Goal: Transaction & Acquisition: Subscribe to service/newsletter

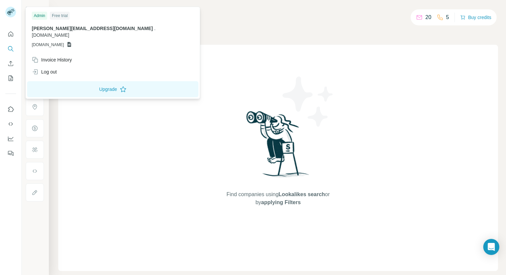
click at [39, 15] on div "Admin" at bounding box center [39, 16] width 15 height 8
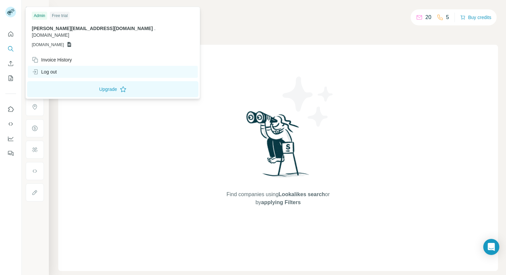
click at [54, 69] on div "Log out" at bounding box center [44, 72] width 25 height 7
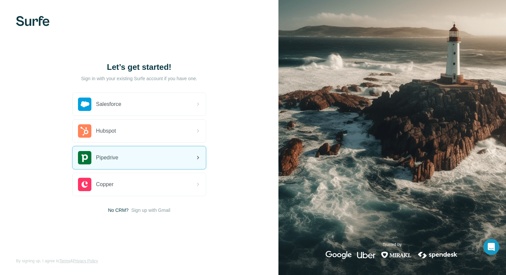
click at [136, 151] on div "Pipedrive" at bounding box center [139, 157] width 133 height 23
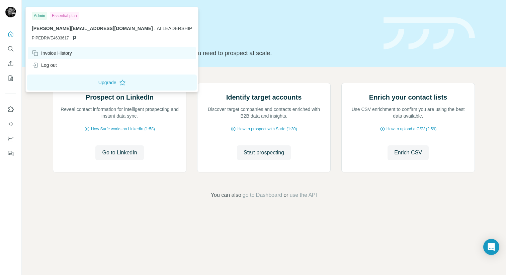
click at [56, 52] on div "Invoice History" at bounding box center [52, 53] width 40 height 7
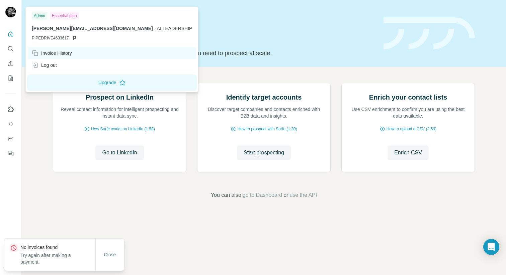
click at [74, 54] on div "Invoice History" at bounding box center [112, 53] width 168 height 12
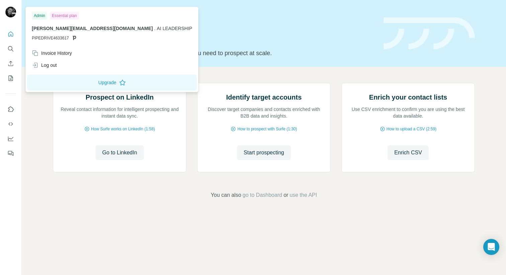
click at [63, 15] on div "Essential plan" at bounding box center [64, 16] width 29 height 8
click at [85, 85] on button "Upgrade" at bounding box center [112, 83] width 170 height 16
click at [54, 55] on div "Invoice History" at bounding box center [52, 53] width 40 height 7
click at [60, 16] on div "Essential plan" at bounding box center [64, 16] width 29 height 8
drag, startPoint x: 34, startPoint y: 14, endPoint x: 64, endPoint y: 23, distance: 31.6
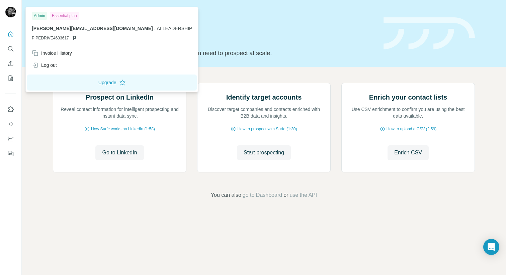
click at [34, 14] on div "Admin" at bounding box center [39, 16] width 15 height 8
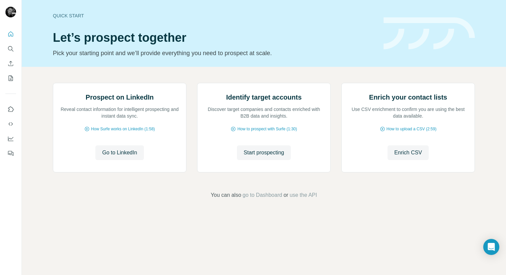
click at [81, 82] on div "Prospect on LinkedIn Reveal contact information for intelligent prospecting and…" at bounding box center [264, 141] width 484 height 148
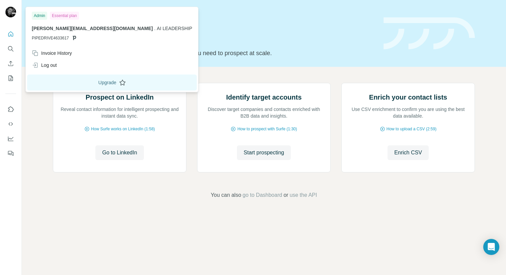
click at [81, 83] on button "Upgrade" at bounding box center [112, 83] width 170 height 16
